Goal: Find specific page/section: Find specific page/section

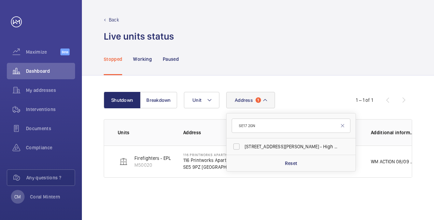
click at [238, 122] on input "SE17 2GN" at bounding box center [291, 125] width 119 height 14
type input "maplewood"
click at [301, 147] on span "Maplewood Apartments - High Risk Building - [GEOGRAPHIC_DATA]" at bounding box center [292, 146] width 94 height 7
click at [243, 147] on input "Maplewood Apartments - High Risk Building - [GEOGRAPHIC_DATA]" at bounding box center [237, 147] width 14 height 14
checkbox input "true"
